Goal: Navigation & Orientation: Find specific page/section

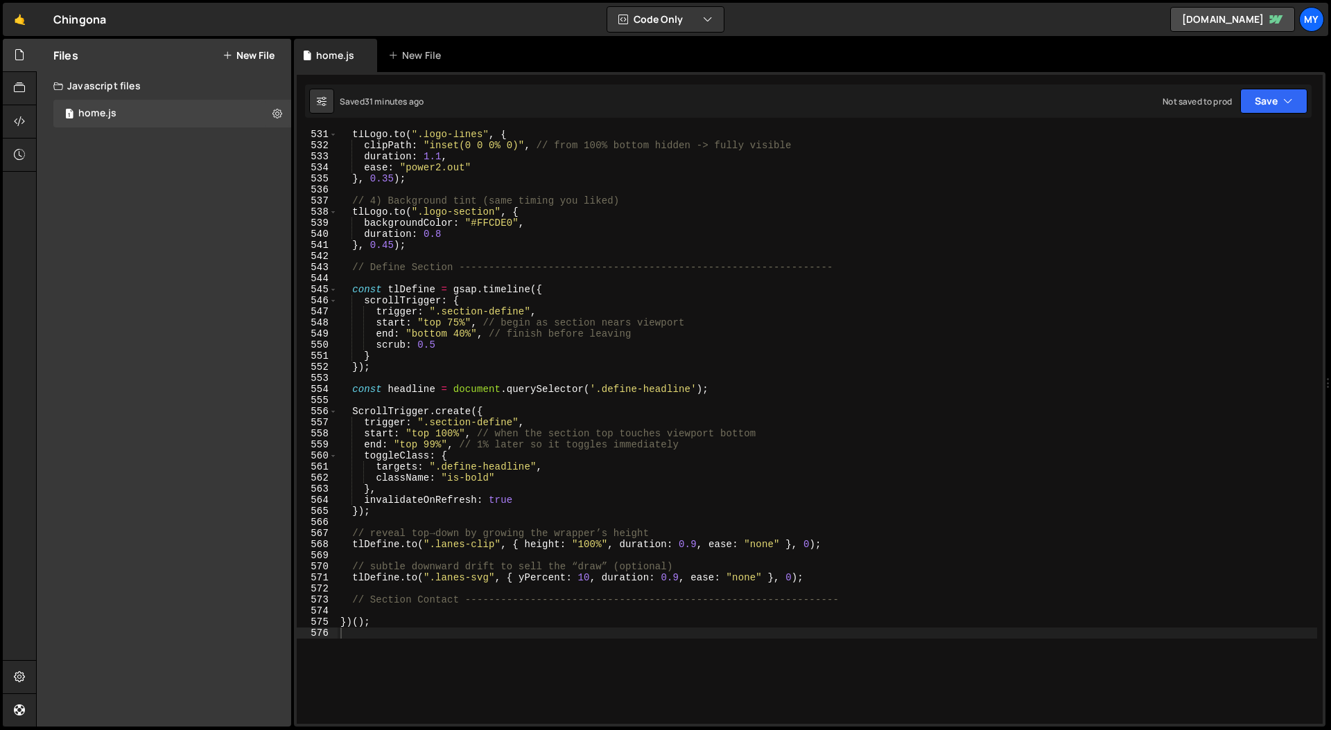
scroll to position [5909, 0]
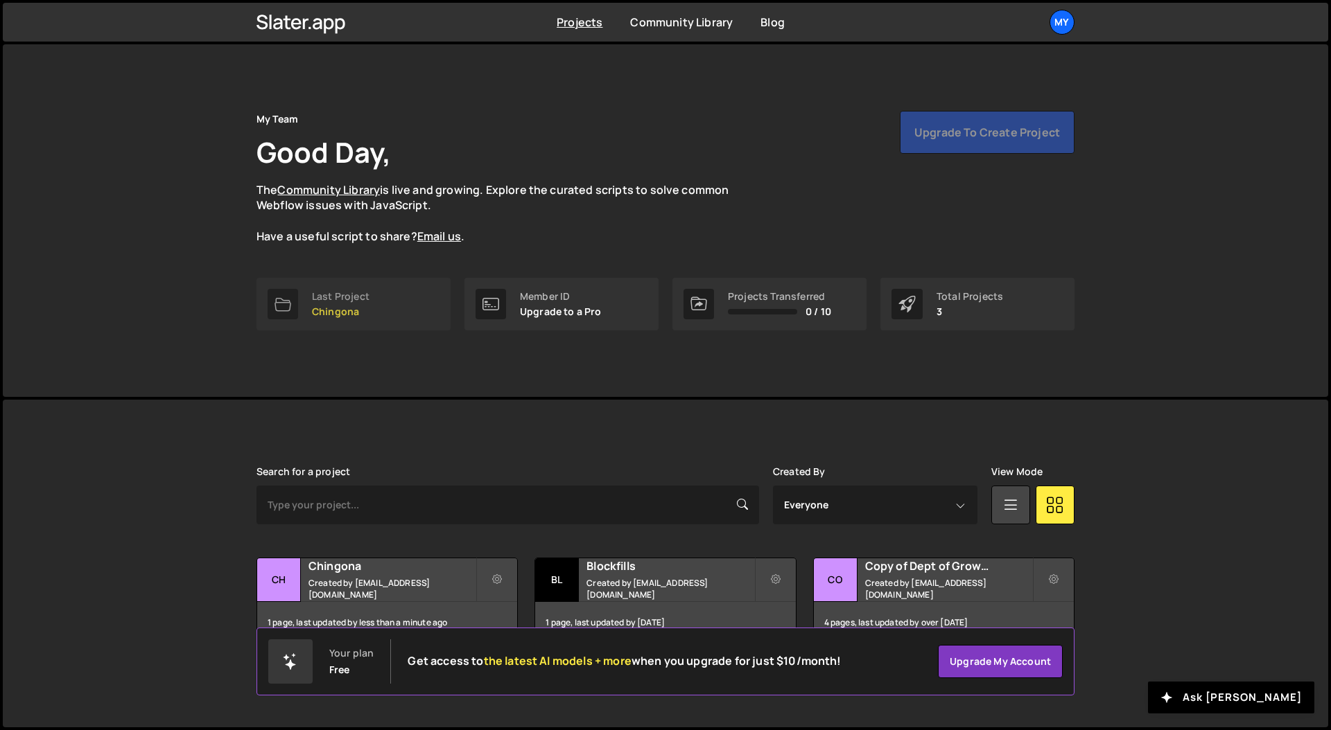
click at [336, 318] on link "Last Project Chingona" at bounding box center [353, 304] width 194 height 53
